Goal: Find specific page/section: Find specific page/section

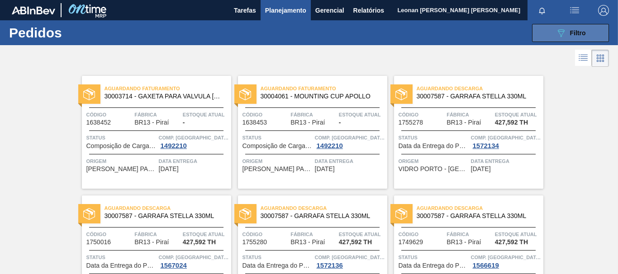
click at [553, 33] on button "089F7B8B-B2A5-4AFE-B5C0-19BA573D28AC Filtro" at bounding box center [570, 33] width 77 height 18
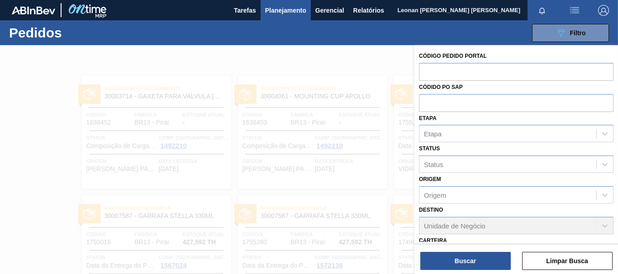
scroll to position [140, 0]
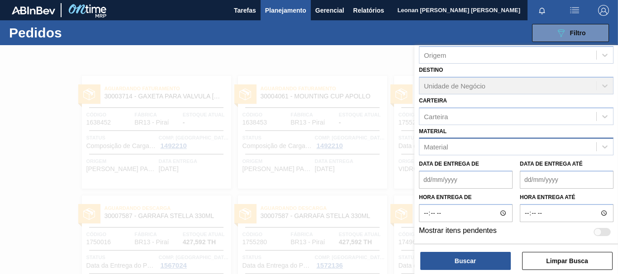
click at [480, 150] on div "Material" at bounding box center [507, 147] width 177 height 13
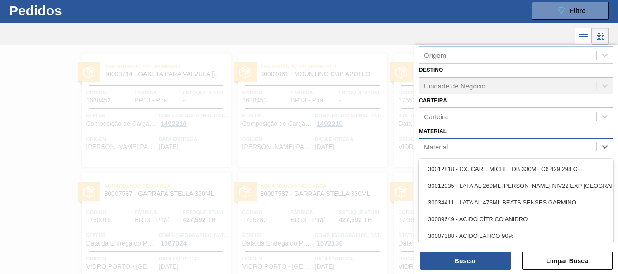
scroll to position [24, 0]
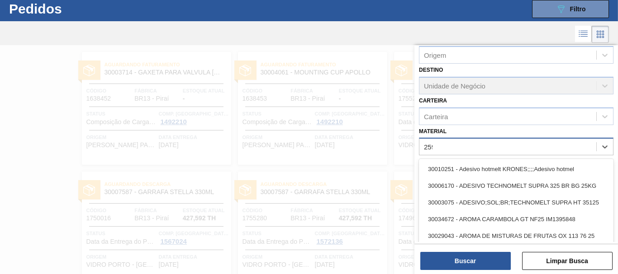
type input "2598"
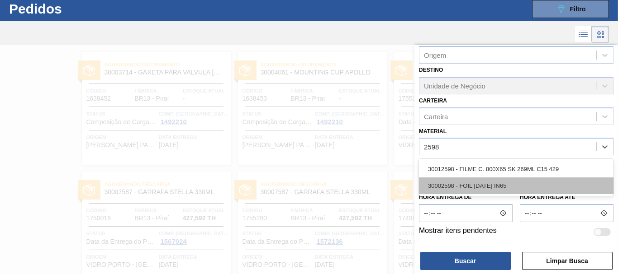
click at [486, 184] on div "30002598 - FOIL [DATE] IN65" at bounding box center [516, 186] width 194 height 17
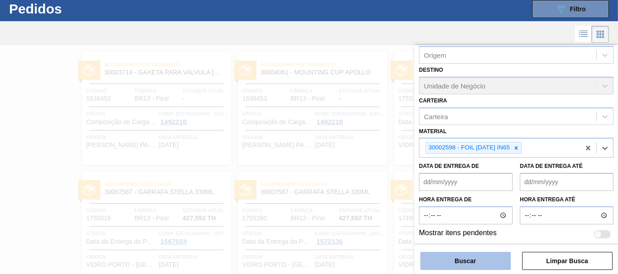
click at [483, 261] on button "Buscar" at bounding box center [465, 261] width 90 height 18
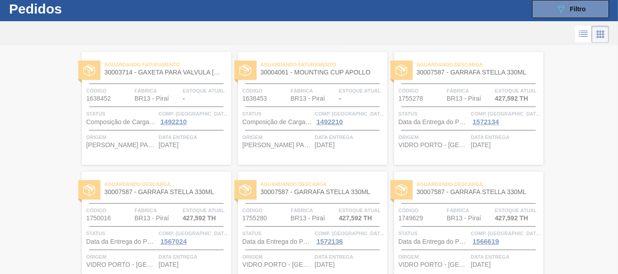
scroll to position [0, 0]
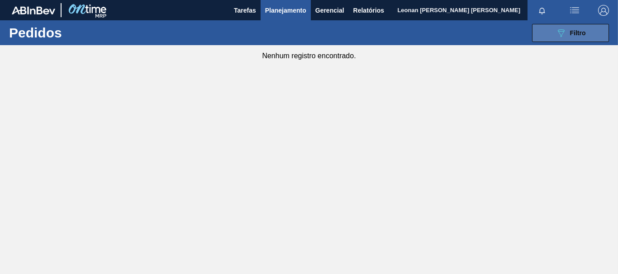
click at [585, 34] on span "Filtro" at bounding box center [578, 32] width 16 height 7
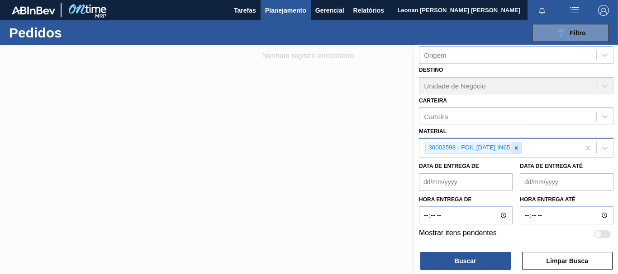
click at [517, 148] on icon at bounding box center [515, 147] width 3 height 3
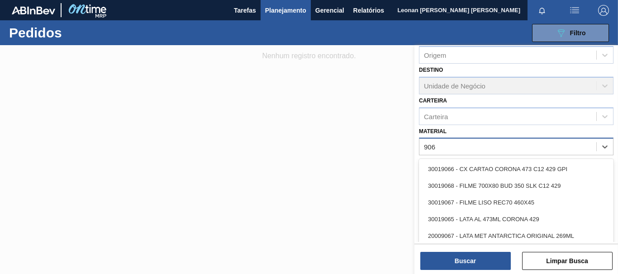
type input "9068"
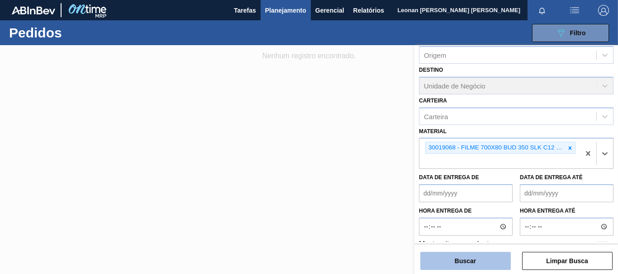
click at [490, 264] on button "Buscar" at bounding box center [465, 261] width 90 height 18
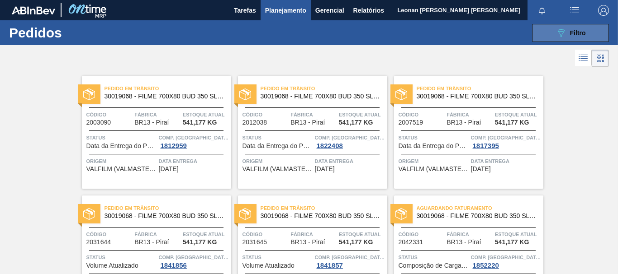
click at [567, 38] on button "089F7B8B-B2A5-4AFE-B5C0-19BA573D28AC Filtro" at bounding box center [570, 33] width 77 height 18
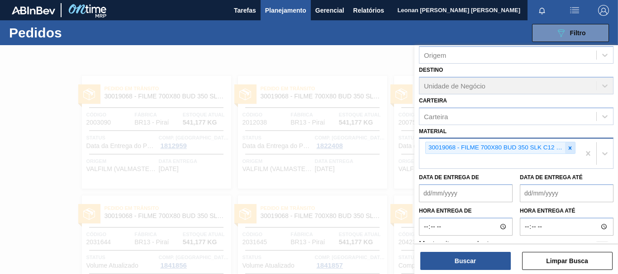
click at [567, 148] on icon at bounding box center [569, 148] width 6 height 6
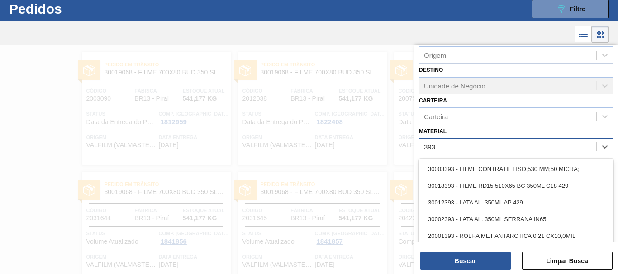
scroll to position [24, 0]
type input "3934"
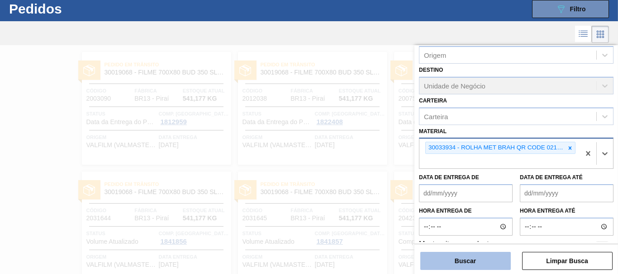
click at [477, 263] on button "Buscar" at bounding box center [465, 261] width 90 height 18
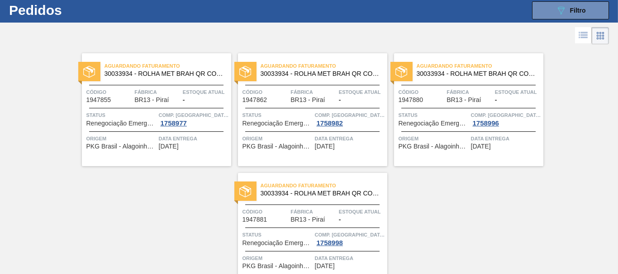
scroll to position [0, 0]
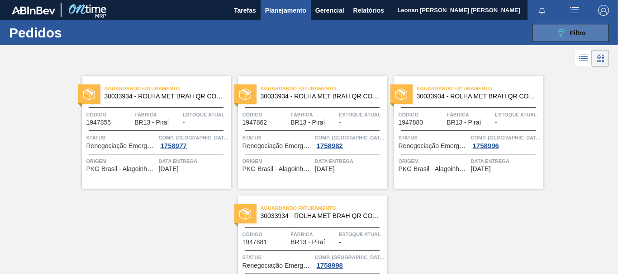
click at [560, 31] on icon "089F7B8B-B2A5-4AFE-B5C0-19BA573D28AC" at bounding box center [560, 33] width 11 height 11
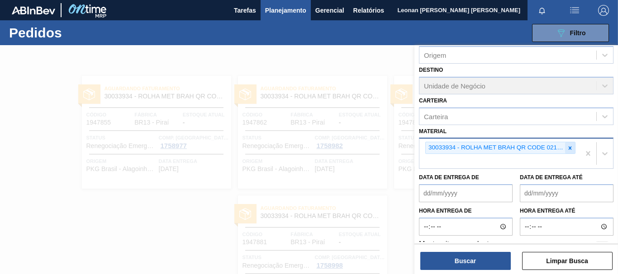
click at [569, 149] on icon at bounding box center [569, 147] width 3 height 3
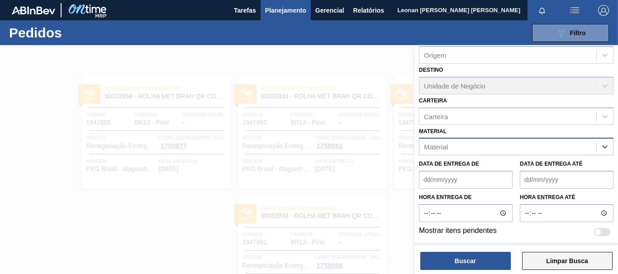
click at [573, 264] on button "Limpar Busca" at bounding box center [567, 261] width 90 height 18
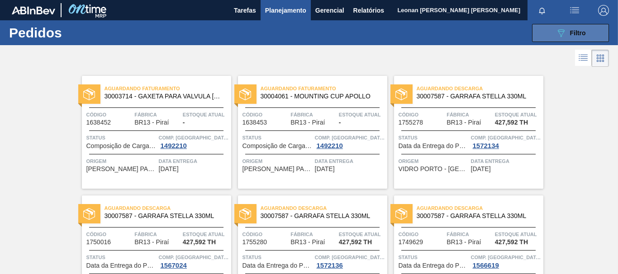
click at [546, 27] on button "089F7B8B-B2A5-4AFE-B5C0-19BA573D28AC Filtro" at bounding box center [570, 33] width 77 height 18
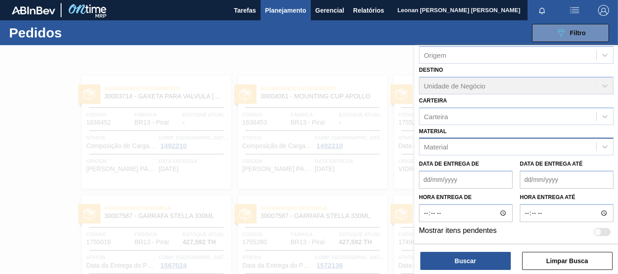
click at [540, 145] on div "Material" at bounding box center [507, 147] width 177 height 13
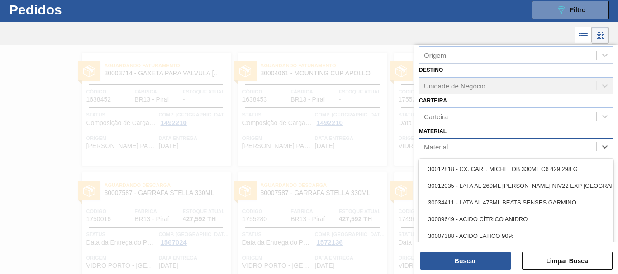
scroll to position [24, 0]
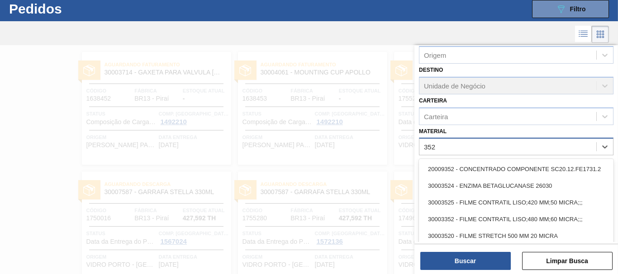
type input "3525"
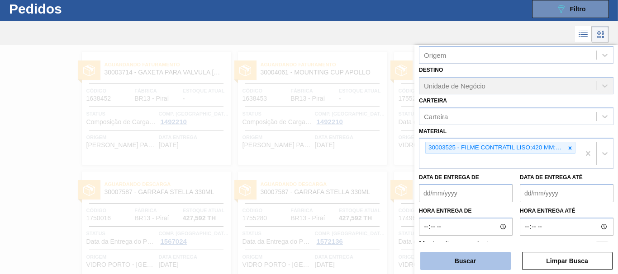
click at [493, 260] on button "Buscar" at bounding box center [465, 261] width 90 height 18
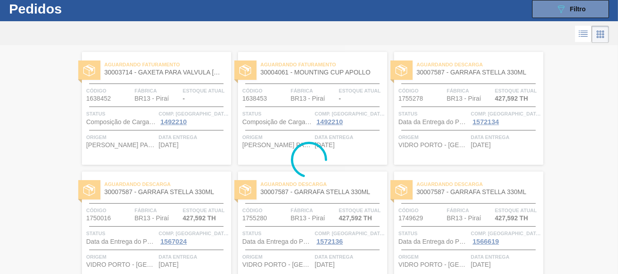
scroll to position [0, 0]
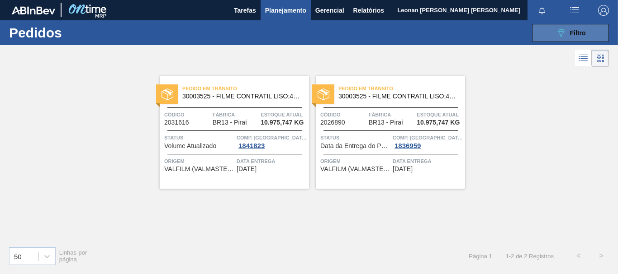
click at [578, 29] on span "Filtro" at bounding box center [578, 32] width 16 height 7
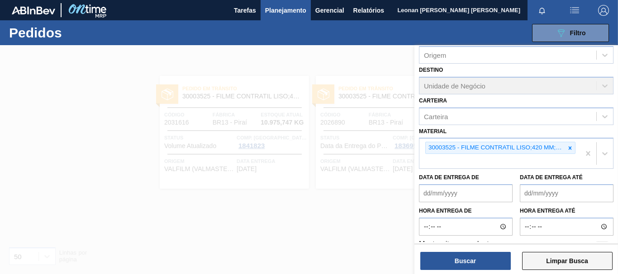
click at [581, 257] on button "Limpar Busca" at bounding box center [567, 261] width 90 height 18
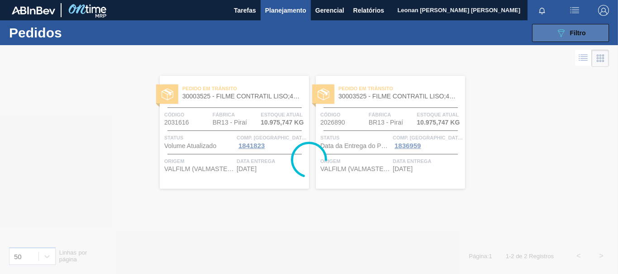
click at [559, 34] on icon "089F7B8B-B2A5-4AFE-B5C0-19BA573D28AC" at bounding box center [560, 33] width 11 height 11
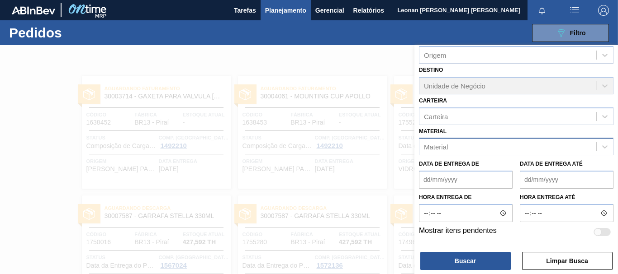
click at [481, 148] on div "Material" at bounding box center [507, 147] width 177 height 13
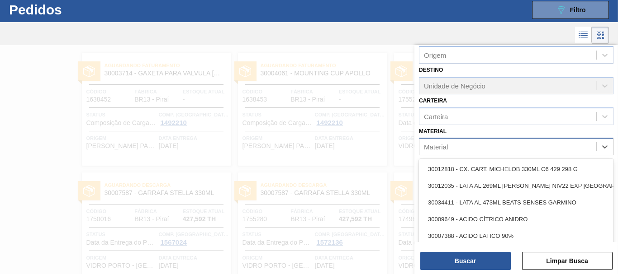
scroll to position [24, 0]
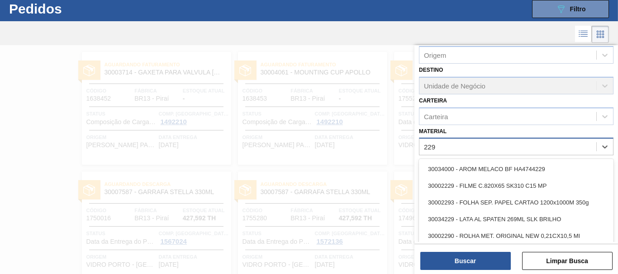
type input "2293"
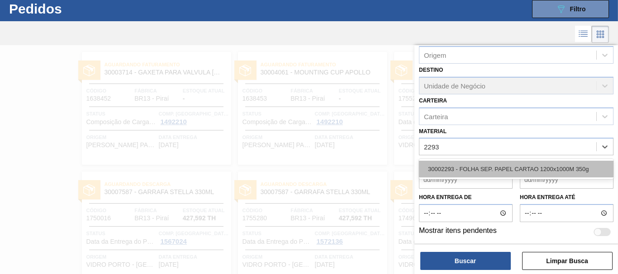
click at [478, 165] on div "30002293 - FOLHA SEP. PAPEL CARTAO 1200x1000M 350g" at bounding box center [516, 169] width 194 height 17
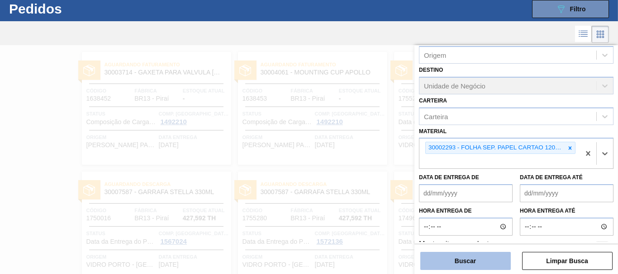
click at [492, 258] on button "Buscar" at bounding box center [465, 261] width 90 height 18
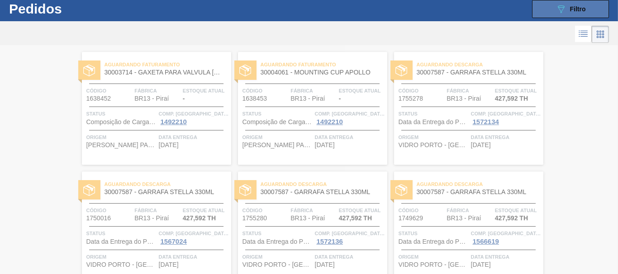
scroll to position [0, 0]
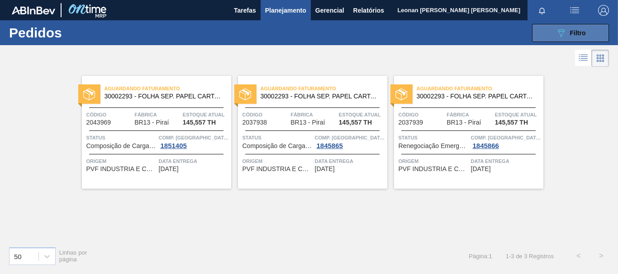
click at [564, 26] on button "089F7B8B-B2A5-4AFE-B5C0-19BA573D28AC Filtro" at bounding box center [570, 33] width 77 height 18
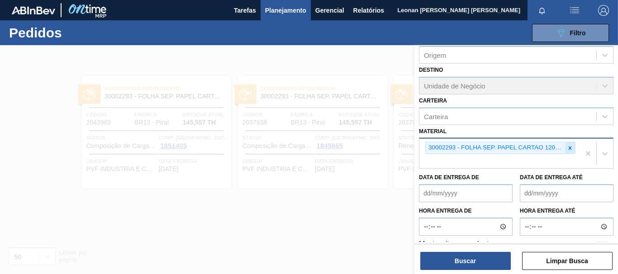
click at [569, 147] on icon at bounding box center [569, 147] width 3 height 3
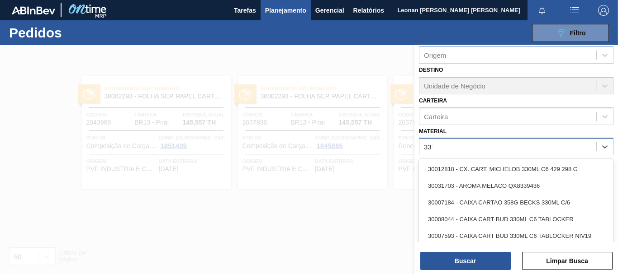
type input "3371"
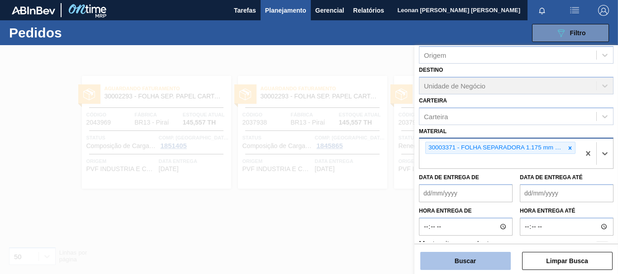
click at [455, 257] on button "Buscar" at bounding box center [465, 261] width 90 height 18
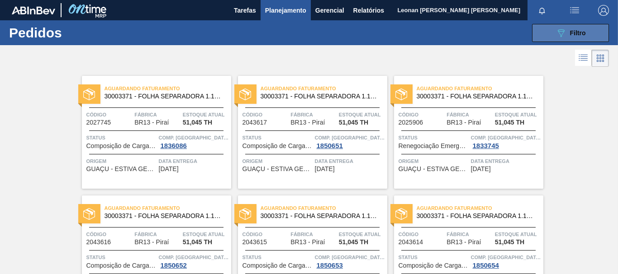
click at [555, 37] on icon "089F7B8B-B2A5-4AFE-B5C0-19BA573D28AC" at bounding box center [560, 33] width 11 height 11
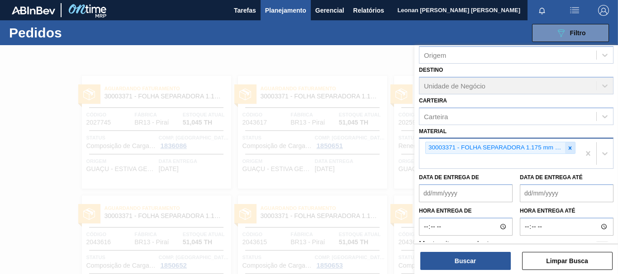
click at [569, 147] on icon at bounding box center [569, 147] width 3 height 3
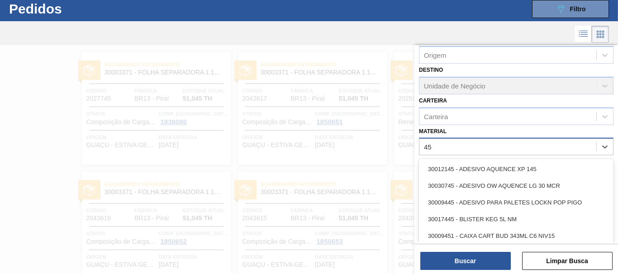
scroll to position [24, 0]
type input "4536"
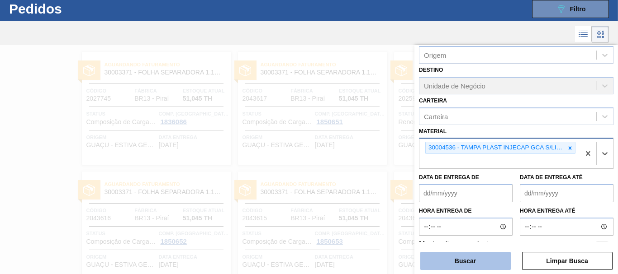
click at [484, 263] on button "Buscar" at bounding box center [465, 261] width 90 height 18
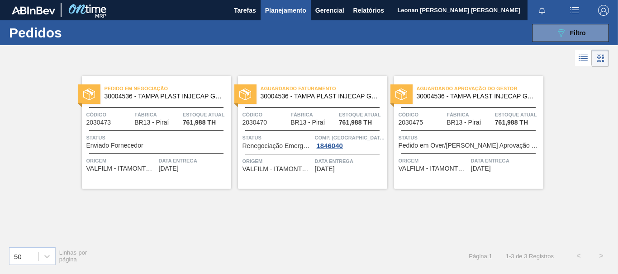
scroll to position [0, 0]
click at [560, 32] on icon "089F7B8B-B2A5-4AFE-B5C0-19BA573D28AC" at bounding box center [560, 33] width 11 height 11
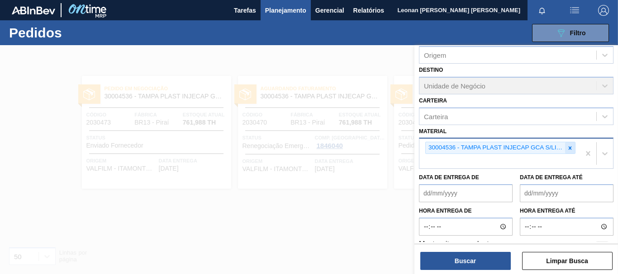
click at [571, 149] on icon at bounding box center [569, 148] width 6 height 6
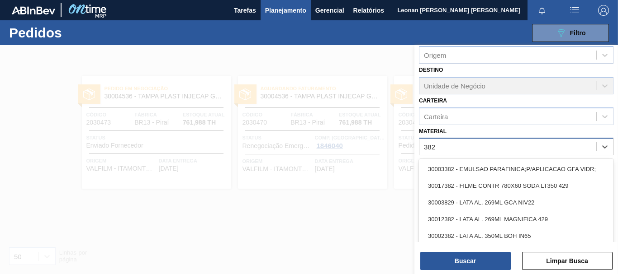
type input "3824"
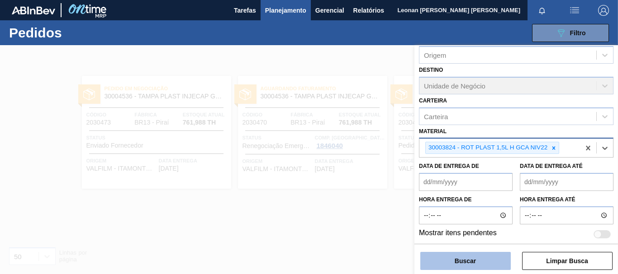
click at [480, 267] on button "Buscar" at bounding box center [465, 261] width 90 height 18
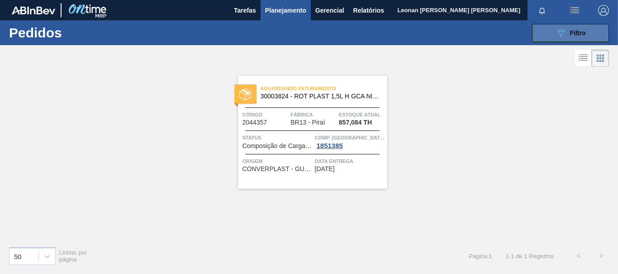
click at [560, 33] on icon "089F7B8B-B2A5-4AFE-B5C0-19BA573D28AC" at bounding box center [560, 33] width 11 height 11
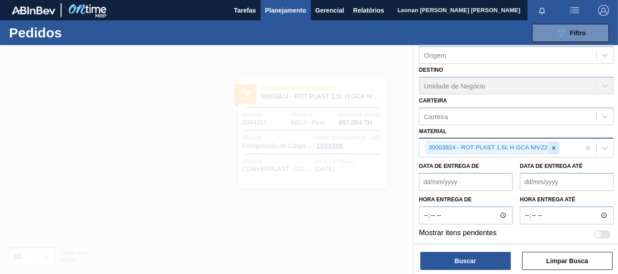
click at [552, 150] on icon at bounding box center [553, 148] width 6 height 6
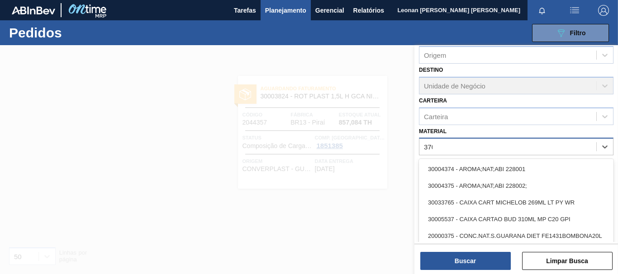
type input "3702"
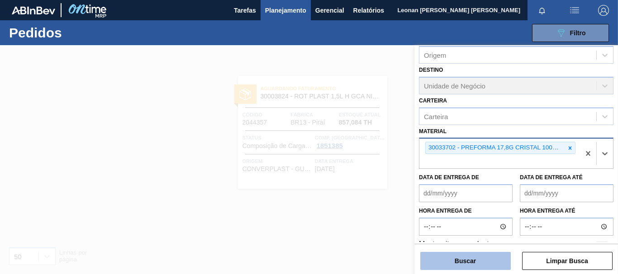
click at [482, 267] on button "Buscar" at bounding box center [465, 261] width 90 height 18
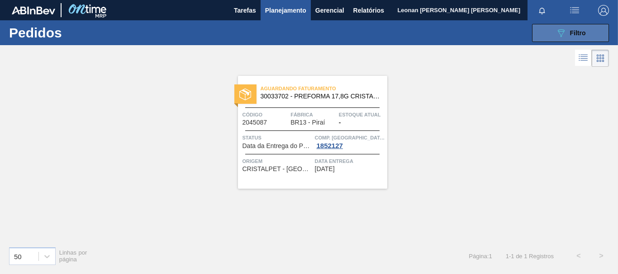
click at [578, 33] on span "Filtro" at bounding box center [578, 32] width 16 height 7
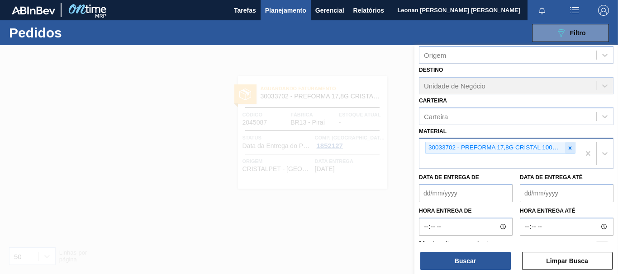
click at [571, 148] on div at bounding box center [570, 147] width 10 height 11
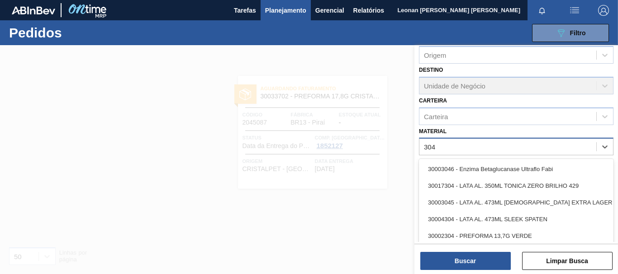
type input "3048"
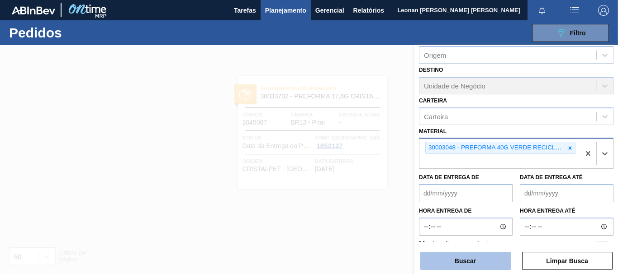
click at [485, 264] on button "Buscar" at bounding box center [465, 261] width 90 height 18
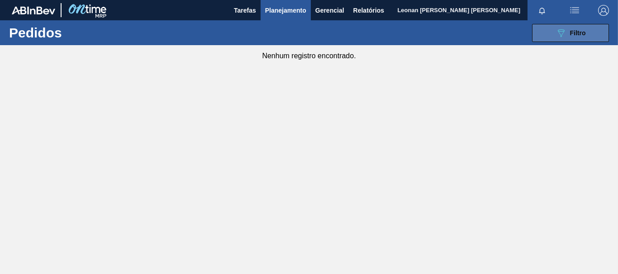
click at [538, 33] on button "089F7B8B-B2A5-4AFE-B5C0-19BA573D28AC Filtro" at bounding box center [570, 33] width 77 height 18
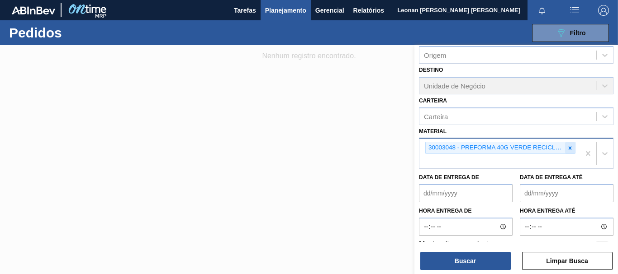
click at [568, 150] on icon at bounding box center [569, 148] width 6 height 6
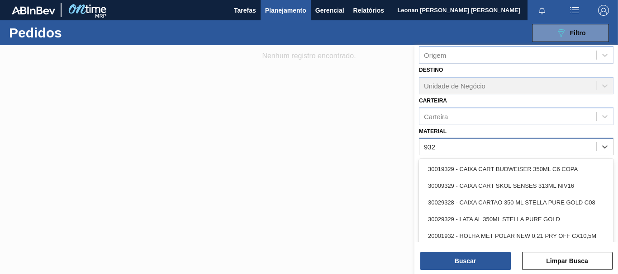
type input "9328"
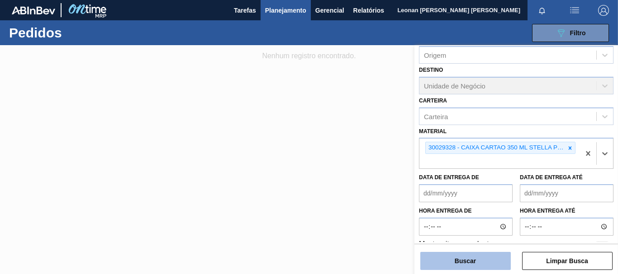
click at [486, 266] on button "Buscar" at bounding box center [465, 261] width 90 height 18
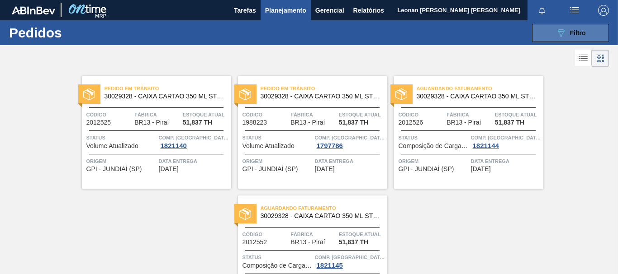
click at [571, 31] on span "Filtro" at bounding box center [578, 32] width 16 height 7
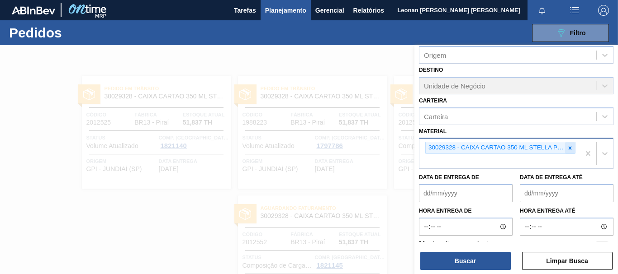
click at [569, 147] on icon at bounding box center [569, 148] width 6 height 6
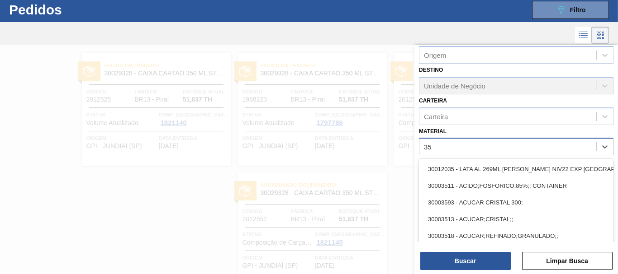
scroll to position [24, 0]
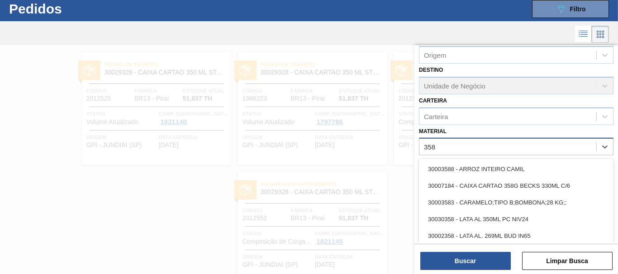
type input "3581"
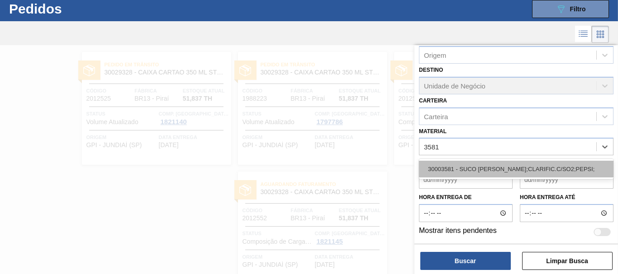
click at [587, 175] on div "30003581 - SUCO [PERSON_NAME];CLARIFIC.C/SO2;PEPSI;" at bounding box center [516, 169] width 194 height 17
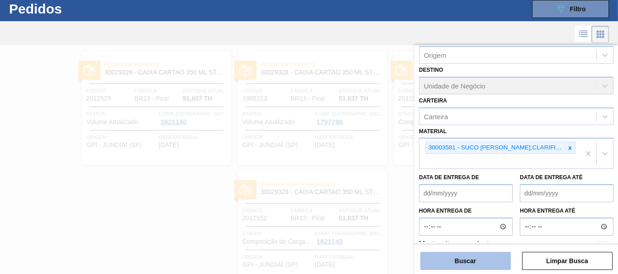
click at [479, 260] on button "Buscar" at bounding box center [465, 261] width 90 height 18
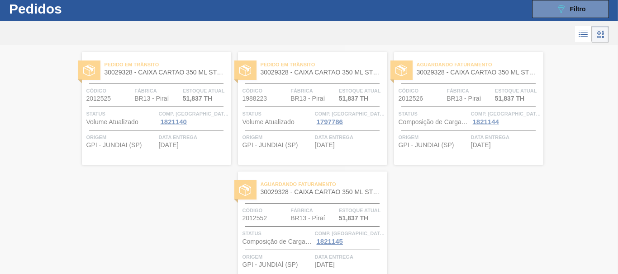
scroll to position [0, 0]
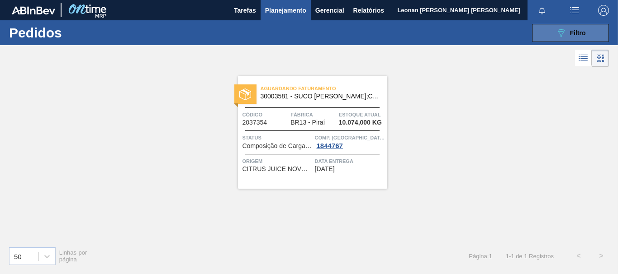
click at [551, 26] on button "089F7B8B-B2A5-4AFE-B5C0-19BA573D28AC Filtro" at bounding box center [570, 33] width 77 height 18
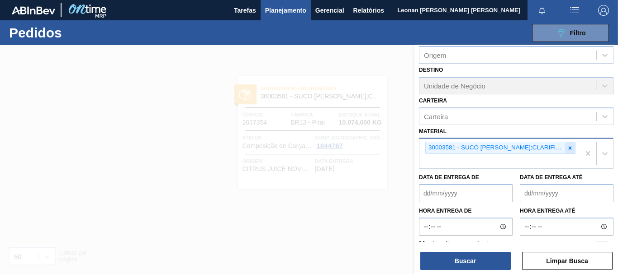
click at [569, 148] on icon at bounding box center [569, 147] width 3 height 3
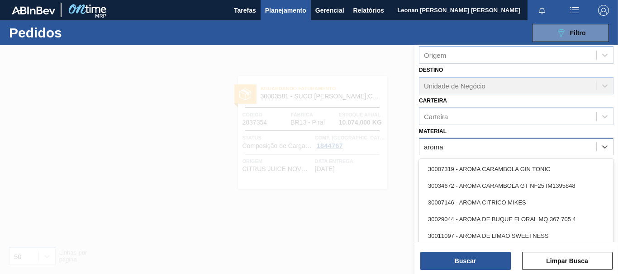
type input "aroma g"
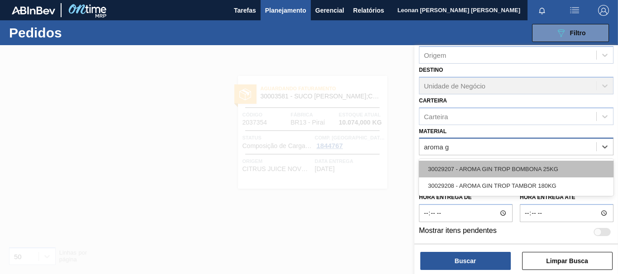
click at [563, 167] on div "30029207 - AROMA GIN TROP BOMBONA 25KG" at bounding box center [516, 169] width 194 height 17
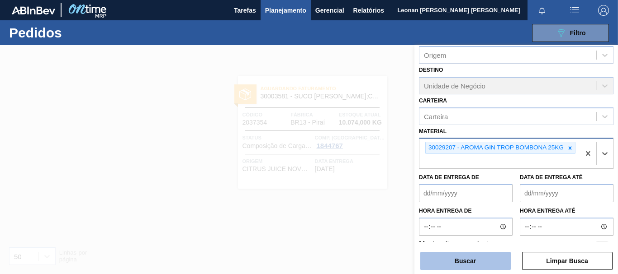
click at [479, 261] on button "Buscar" at bounding box center [465, 261] width 90 height 18
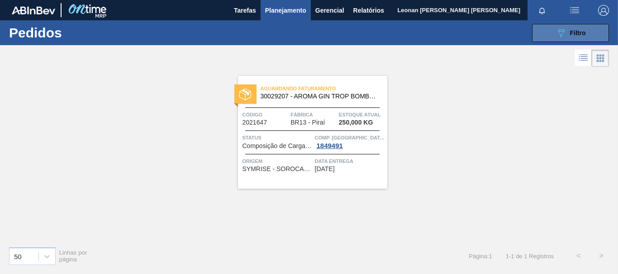
click at [573, 37] on div "089F7B8B-B2A5-4AFE-B5C0-19BA573D28AC Filtro" at bounding box center [570, 33] width 30 height 11
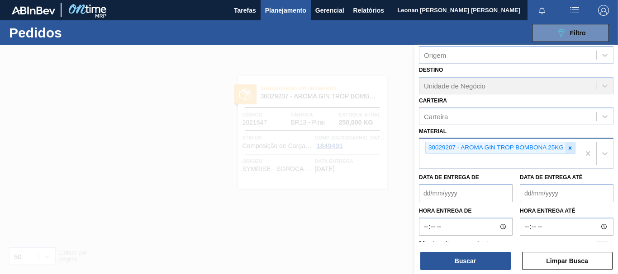
click at [571, 150] on icon at bounding box center [569, 148] width 6 height 6
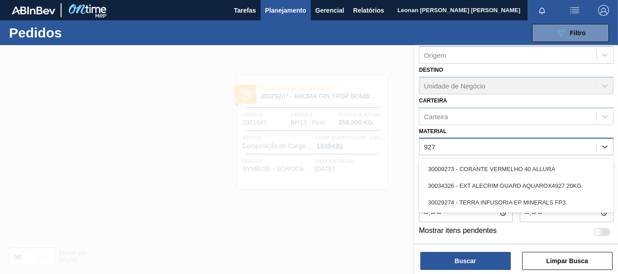
type input "9274"
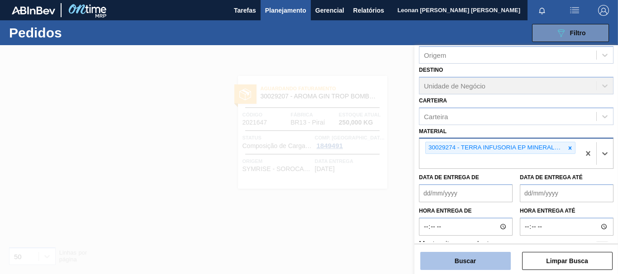
click at [500, 258] on button "Buscar" at bounding box center [465, 261] width 90 height 18
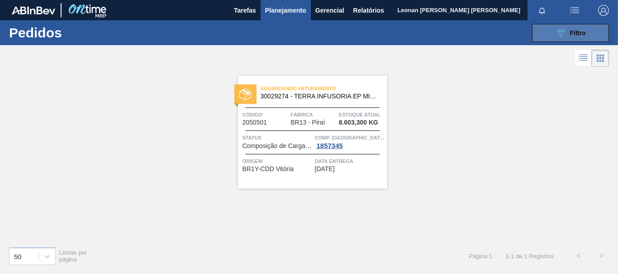
click at [556, 29] on icon "089F7B8B-B2A5-4AFE-B5C0-19BA573D28AC" at bounding box center [560, 33] width 11 height 11
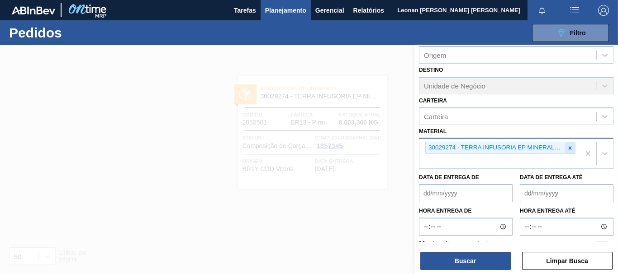
click at [569, 149] on icon at bounding box center [569, 147] width 3 height 3
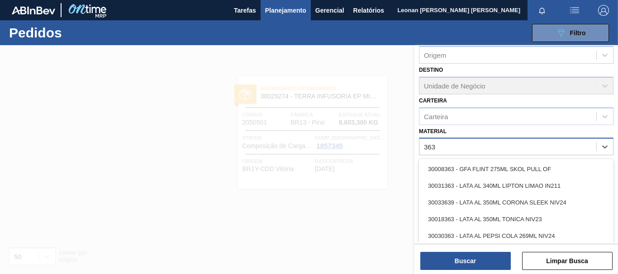
type input "3637"
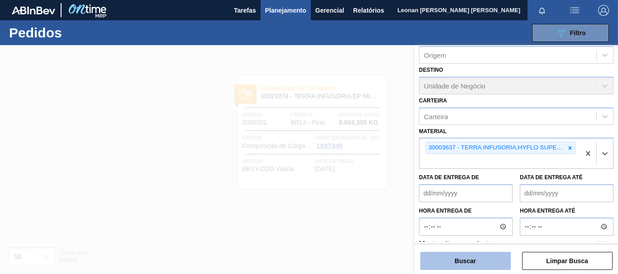
click at [476, 256] on button "Buscar" at bounding box center [465, 261] width 90 height 18
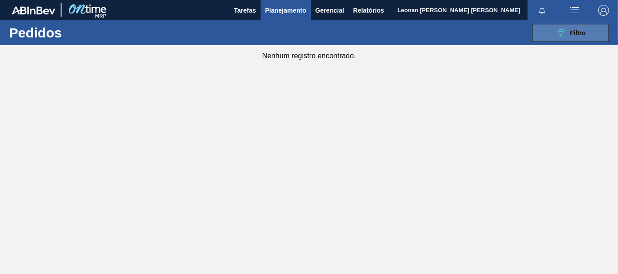
click at [594, 30] on button "089F7B8B-B2A5-4AFE-B5C0-19BA573D28AC Filtro" at bounding box center [570, 33] width 77 height 18
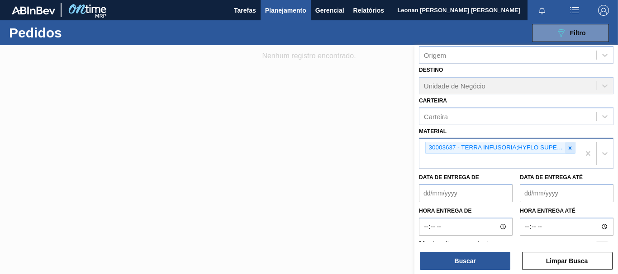
click at [569, 149] on icon at bounding box center [569, 147] width 3 height 3
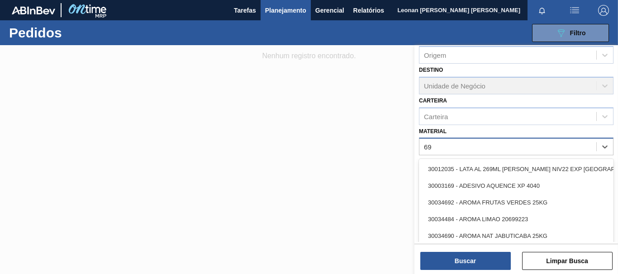
type input "6"
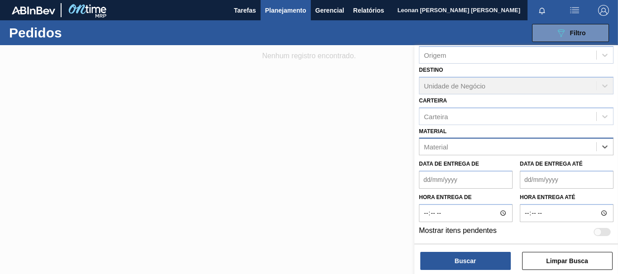
click at [566, 149] on div "Material" at bounding box center [507, 147] width 177 height 13
type input "9087"
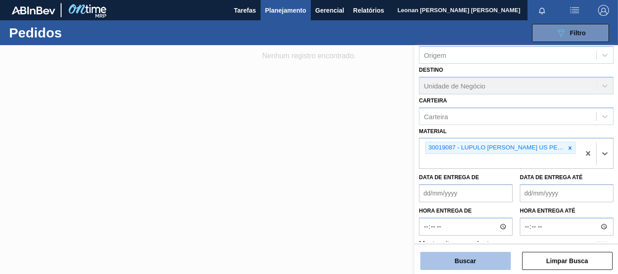
click at [478, 258] on button "Buscar" at bounding box center [465, 261] width 90 height 18
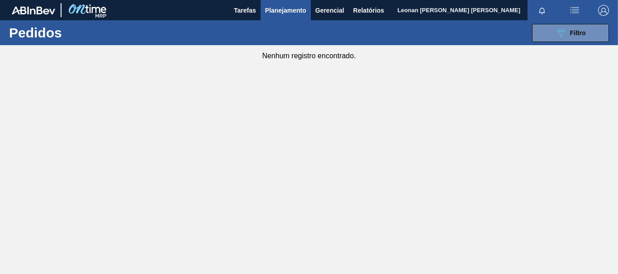
drag, startPoint x: 576, startPoint y: 32, endPoint x: 585, endPoint y: 47, distance: 17.4
click at [576, 32] on span "Filtro" at bounding box center [578, 32] width 16 height 7
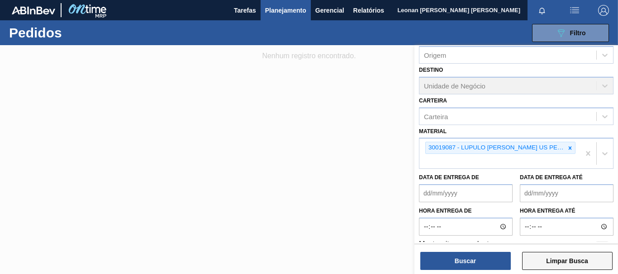
click at [585, 257] on button "Limpar Busca" at bounding box center [567, 261] width 90 height 18
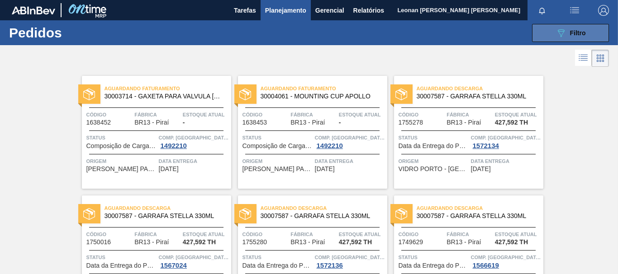
click at [556, 29] on icon "089F7B8B-B2A5-4AFE-B5C0-19BA573D28AC" at bounding box center [560, 33] width 11 height 11
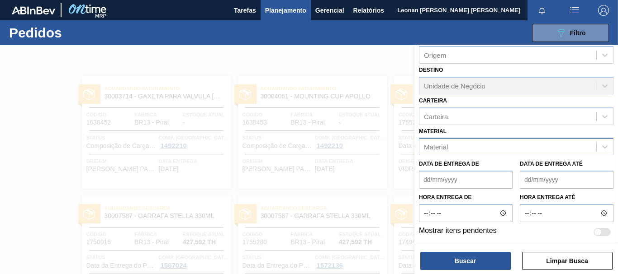
click at [543, 144] on div "Material" at bounding box center [507, 147] width 177 height 13
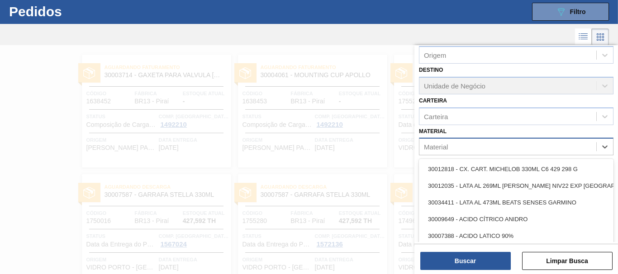
scroll to position [24, 0]
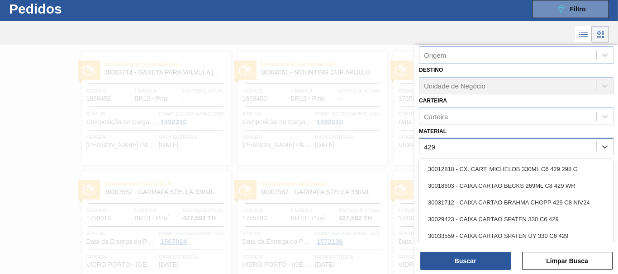
type input "4297"
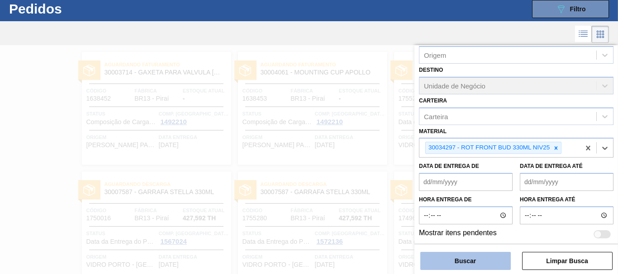
click at [447, 261] on button "Buscar" at bounding box center [465, 261] width 90 height 18
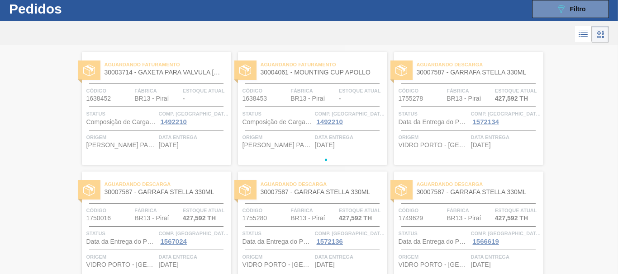
scroll to position [0, 0]
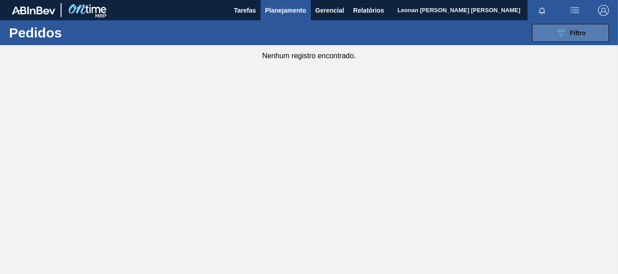
click at [558, 40] on button "089F7B8B-B2A5-4AFE-B5C0-19BA573D28AC Filtro" at bounding box center [570, 33] width 77 height 18
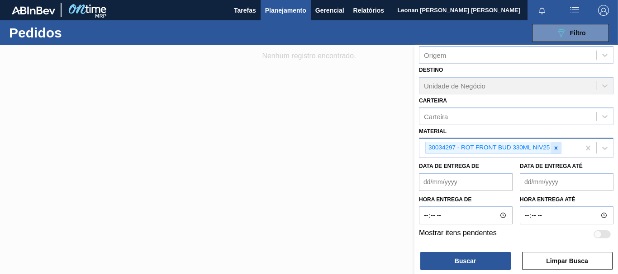
click at [557, 148] on icon at bounding box center [555, 147] width 3 height 3
